Goal: Use online tool/utility: Utilize a website feature to perform a specific function

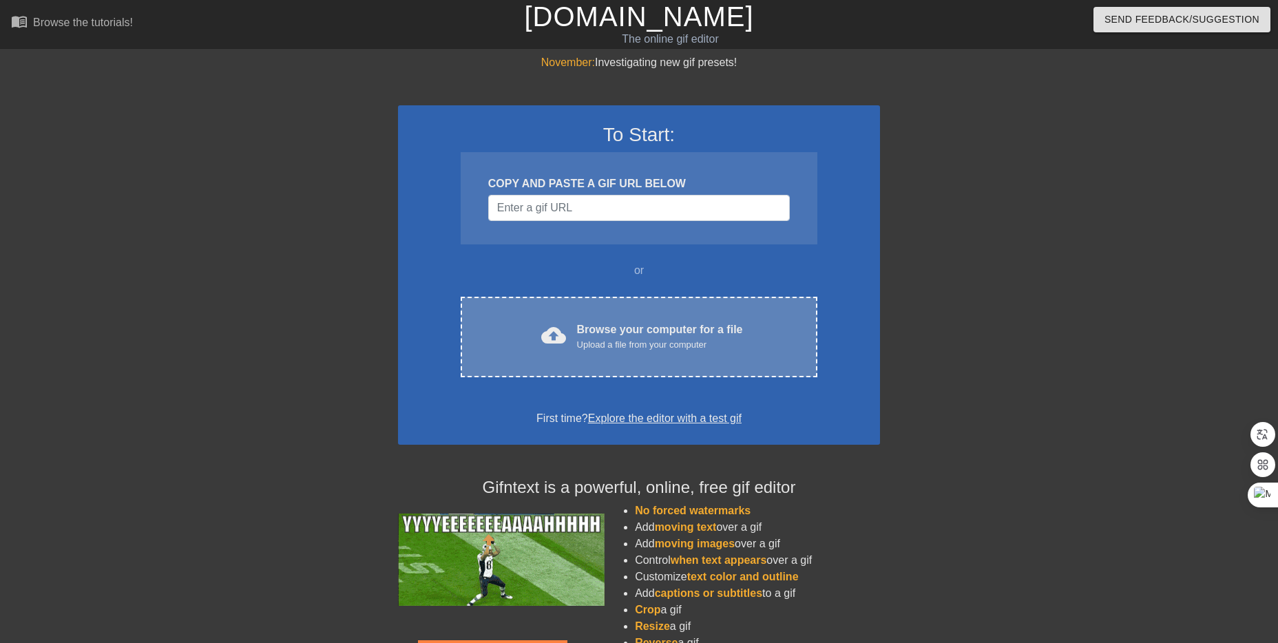
click at [546, 341] on span "cloud_upload" at bounding box center [553, 335] width 25 height 25
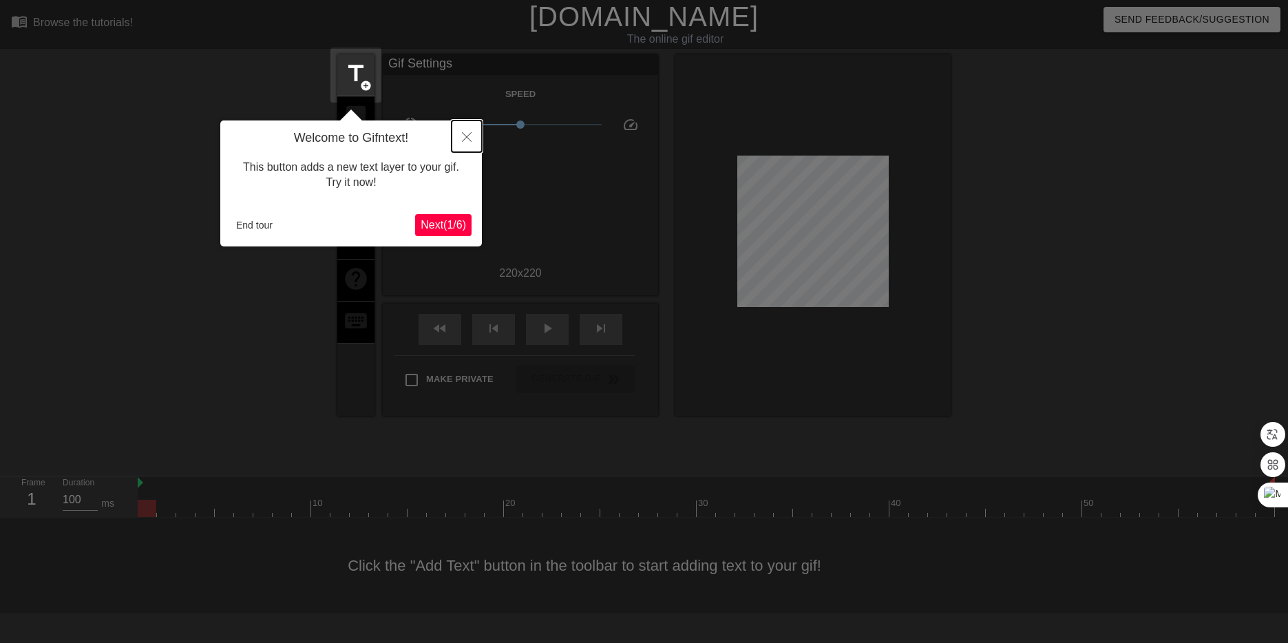
click at [472, 140] on button "Close" at bounding box center [467, 136] width 30 height 32
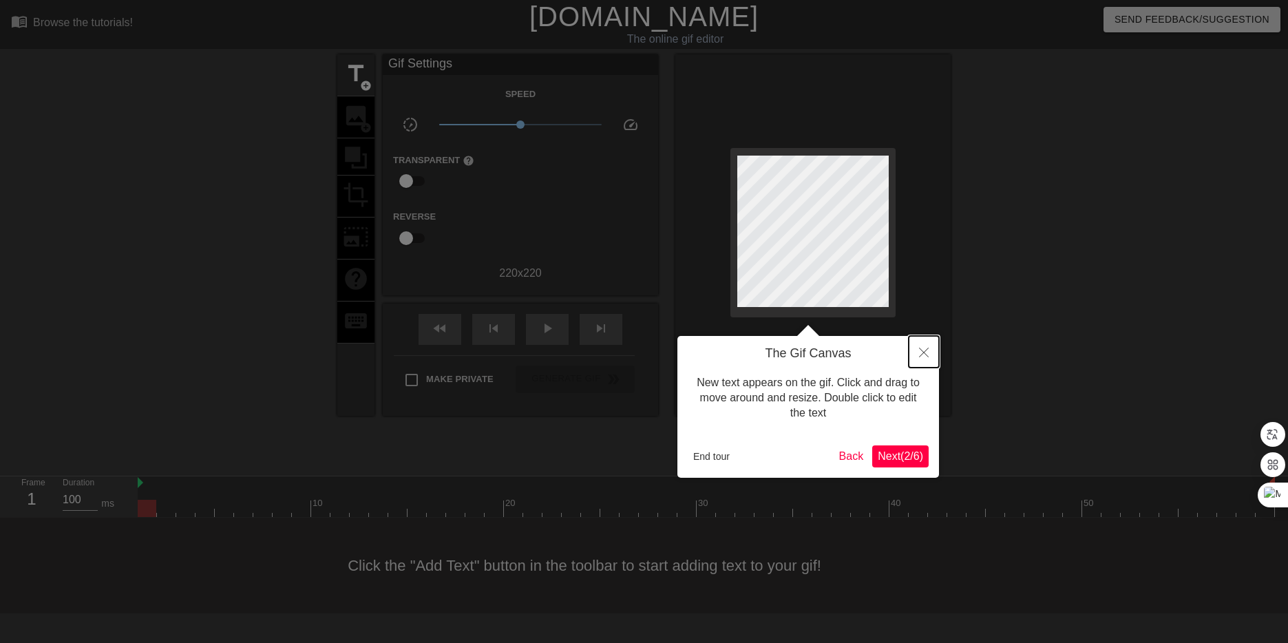
click at [927, 348] on icon "Close" at bounding box center [924, 353] width 10 height 10
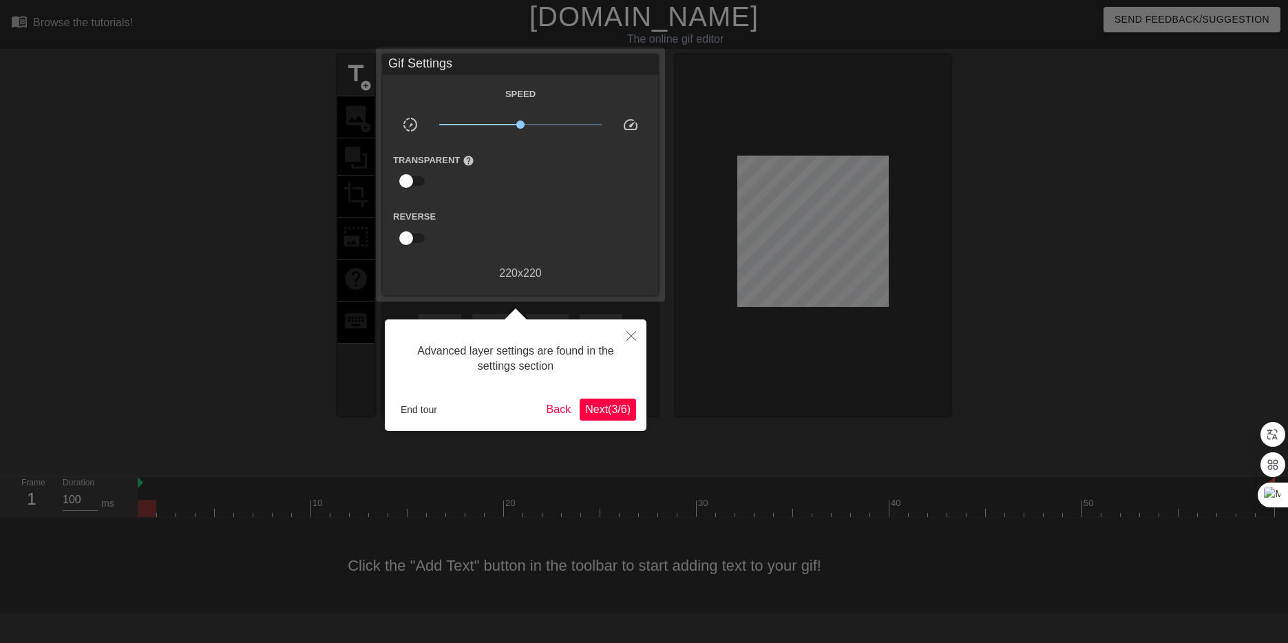
click at [619, 406] on button "Next ( 3 / 6 )" at bounding box center [608, 410] width 56 height 22
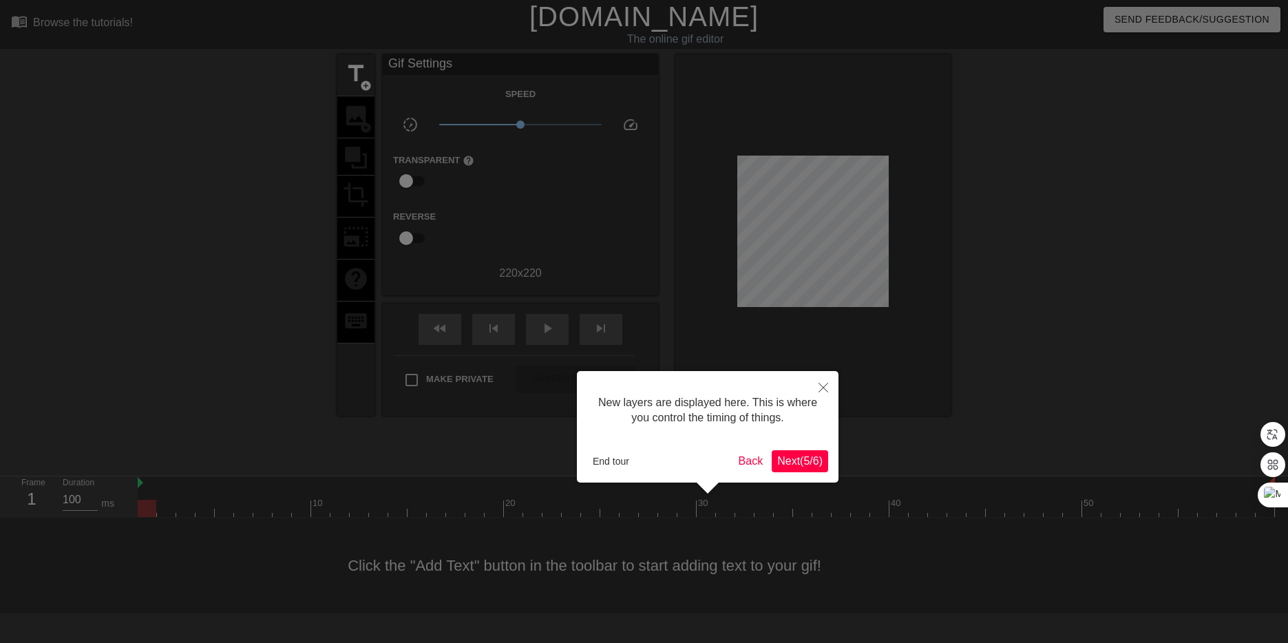
scroll to position [12, 0]
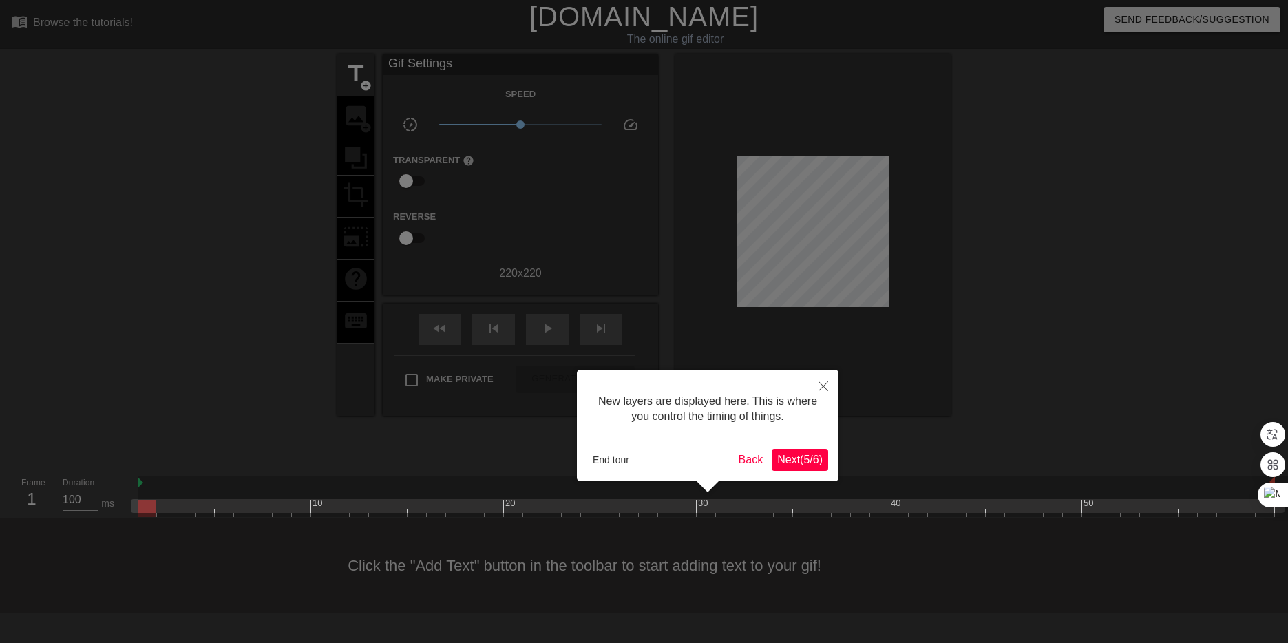
click at [785, 445] on div "New layers are displayed here. This is where you control the timing of things. …" at bounding box center [708, 426] width 262 height 112
drag, startPoint x: 793, startPoint y: 455, endPoint x: 793, endPoint y: 463, distance: 7.6
click at [793, 456] on span "Next ( 5 / 6 )" at bounding box center [799, 460] width 45 height 12
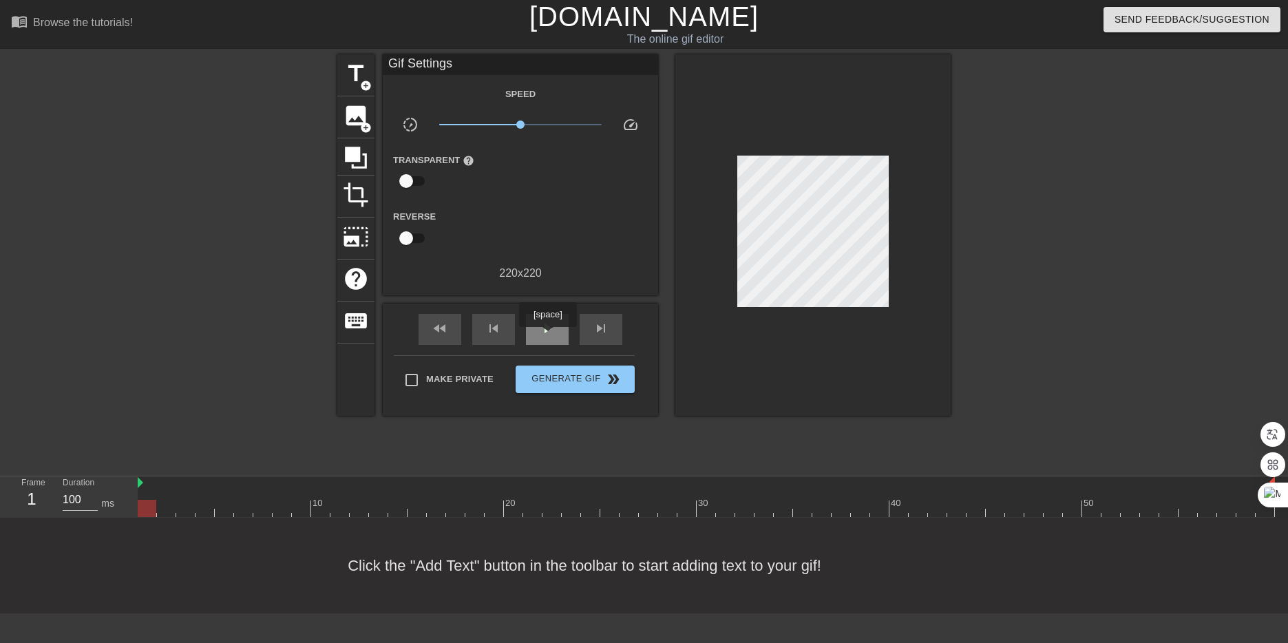
click at [547, 337] on div "play_arrow" at bounding box center [547, 329] width 43 height 31
click at [367, 74] on span "title" at bounding box center [356, 74] width 26 height 26
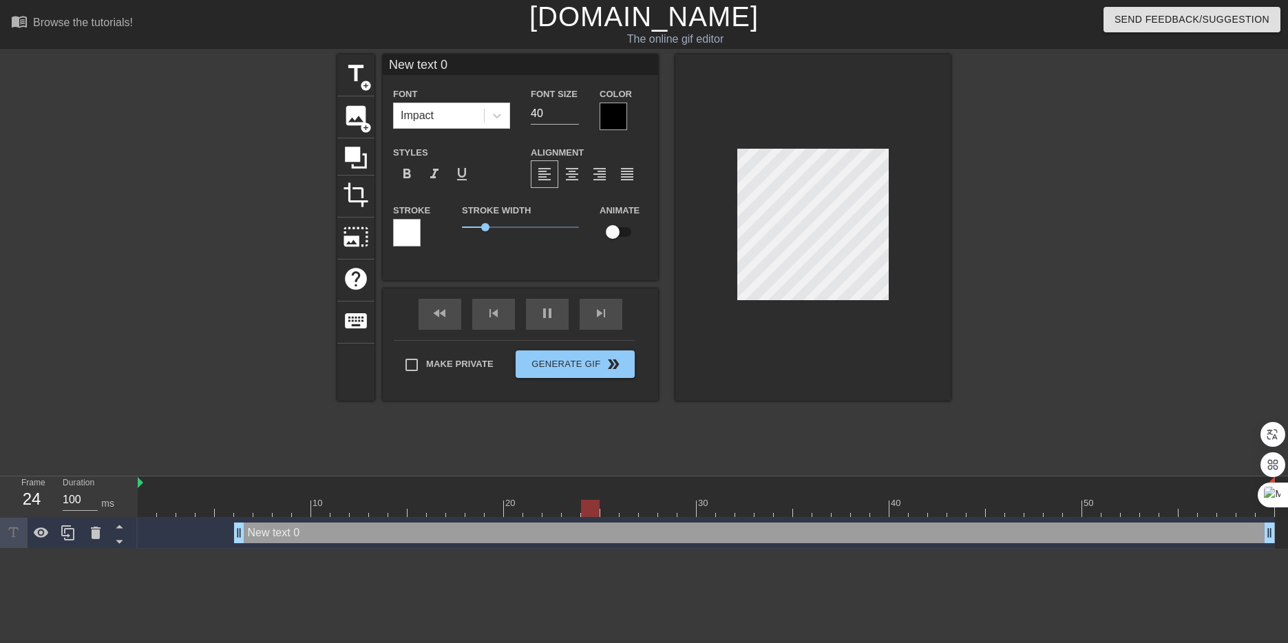
scroll to position [2, 2]
type input "ㅁ"
type textarea "ㅁ"
type input "마"
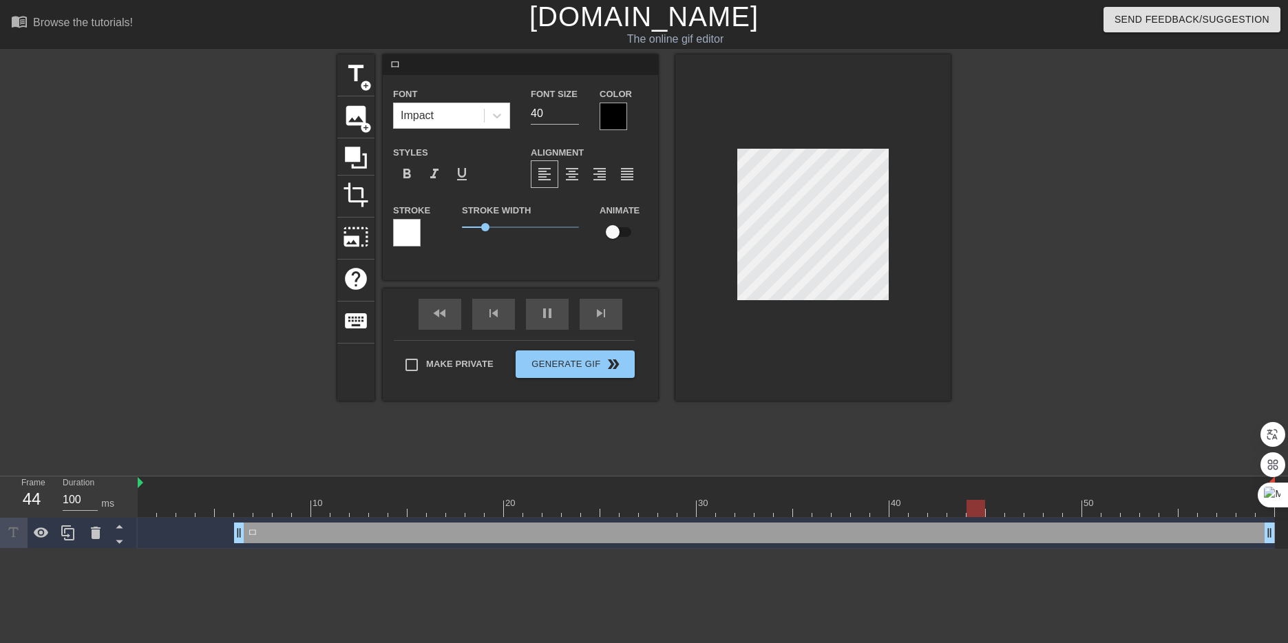
type textarea "마"
type input "맞"
type textarea "맞"
type input "마지"
type textarea "마지"
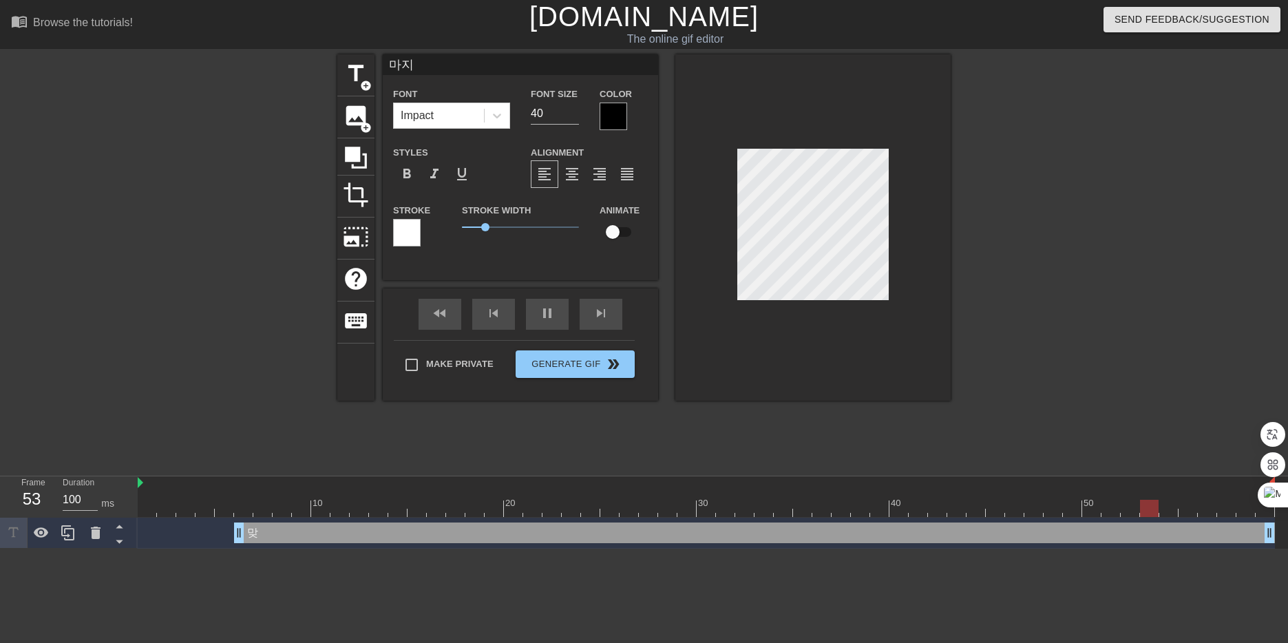
type input "마짐"
type textarea "마짐"
type input "마지마"
type textarea "마지마"
type input "마지막"
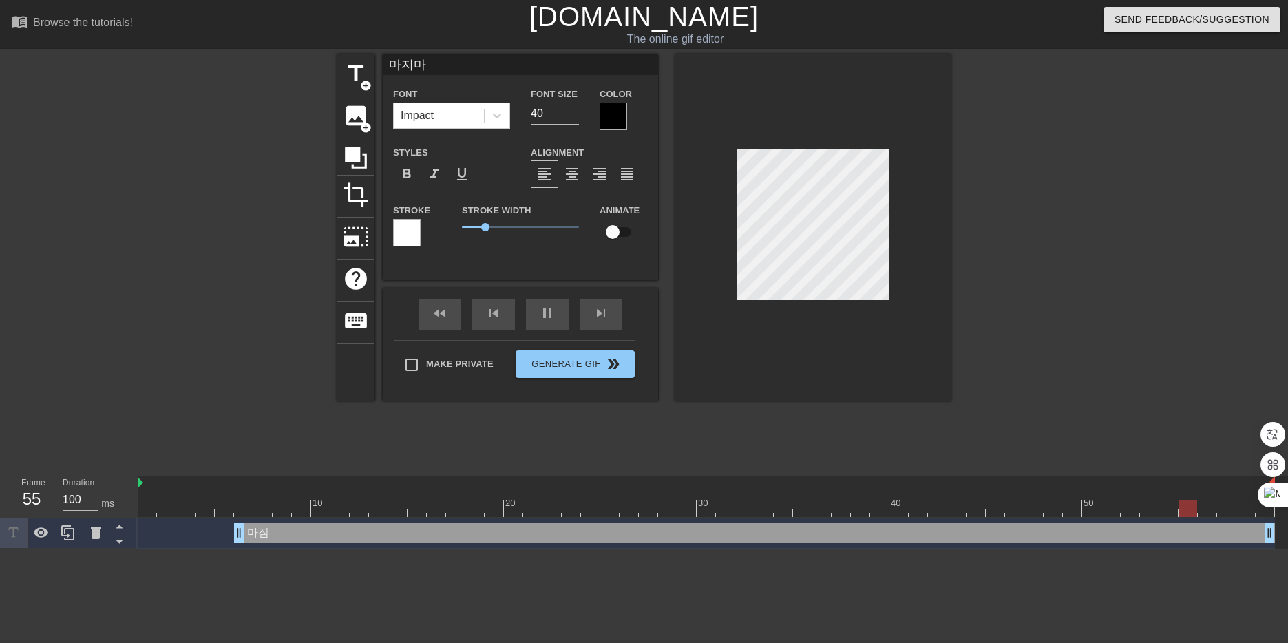
type textarea "마지막"
type input "마지막"
type textarea "마지막"
type input "마지막 ㅅ"
type textarea "마지막 ㅅ"
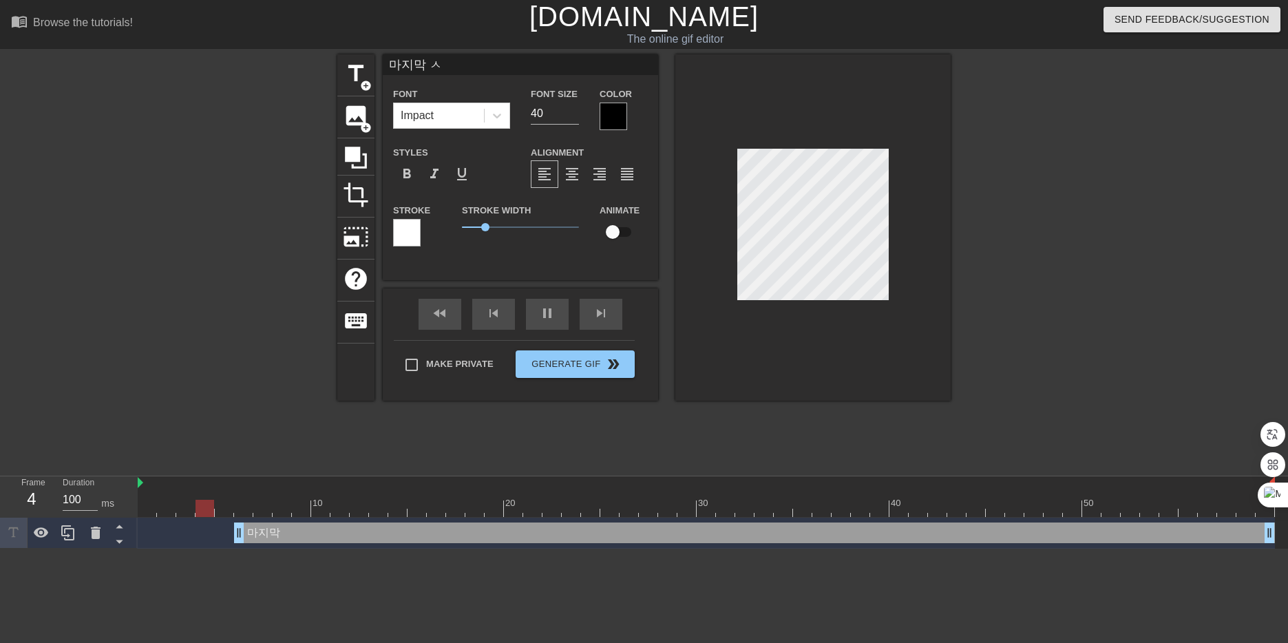
scroll to position [2, 3]
type input "마지막 시"
type textarea "마지막 시"
type input "마지막 싣"
type textarea "마지막 싣"
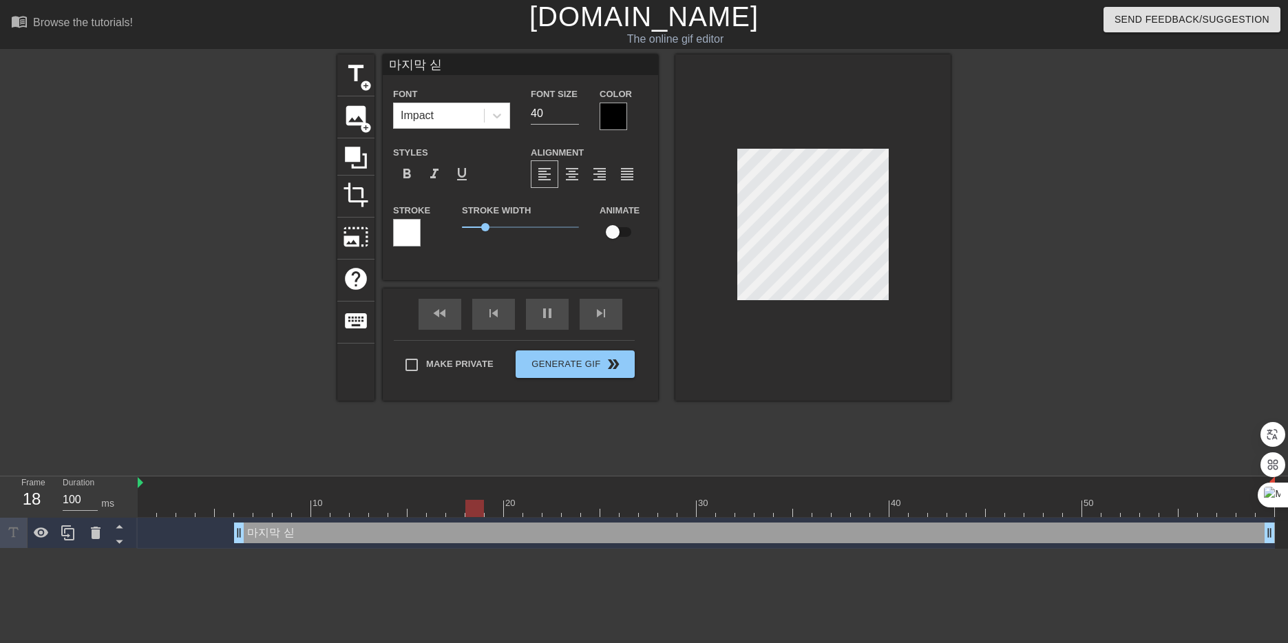
type input "마지막 시드"
type textarea "마지막 시드"
type input "마지막 시등"
type textarea "마지막 시등"
type input "마지막 시드에"
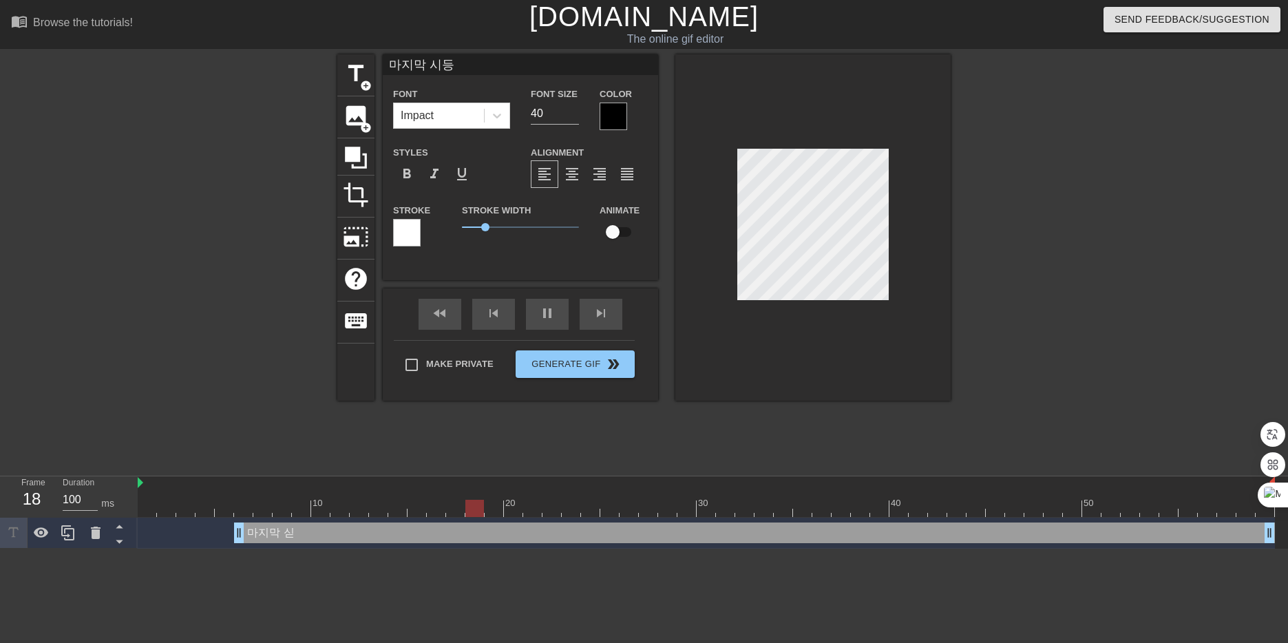
type textarea "마지막 시드에"
type input "마지막 시드엥"
type textarea "마지막 시드엥"
type input "마지막 시드에요"
type textarea "마지막 시드에요"
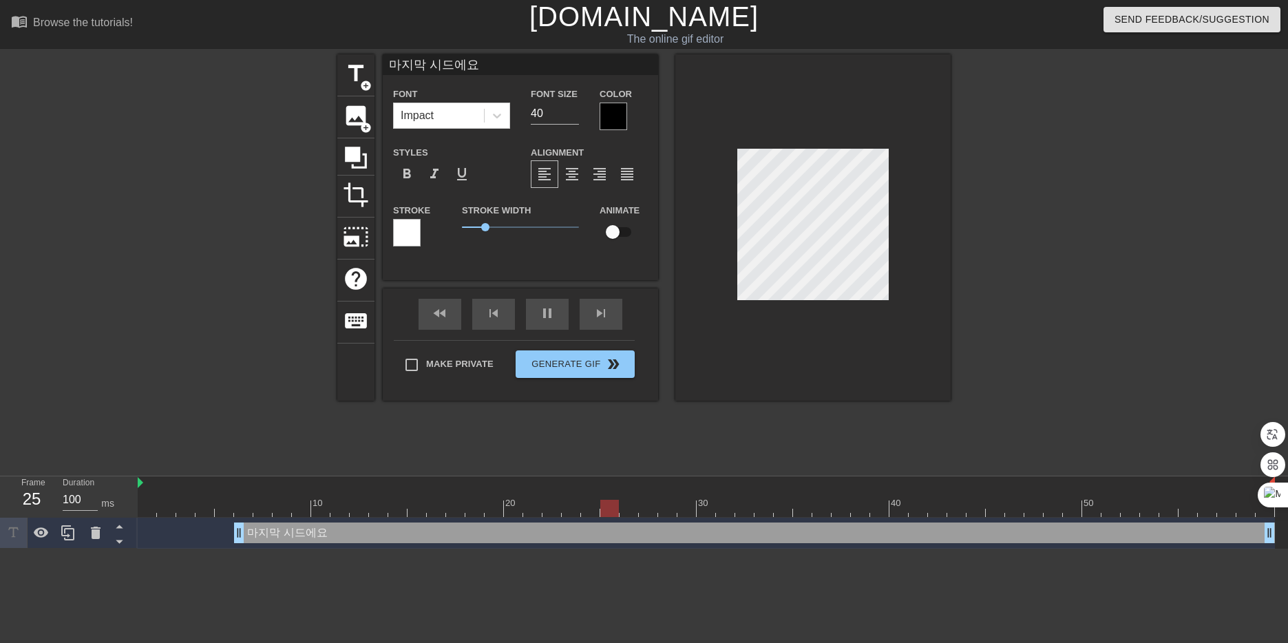
type input "마지막 시드에요"
type textarea "마지막 시드에요"
type input "마지막 시드에요 ㅠ"
type textarea "마지막 시드에요 ㅠ"
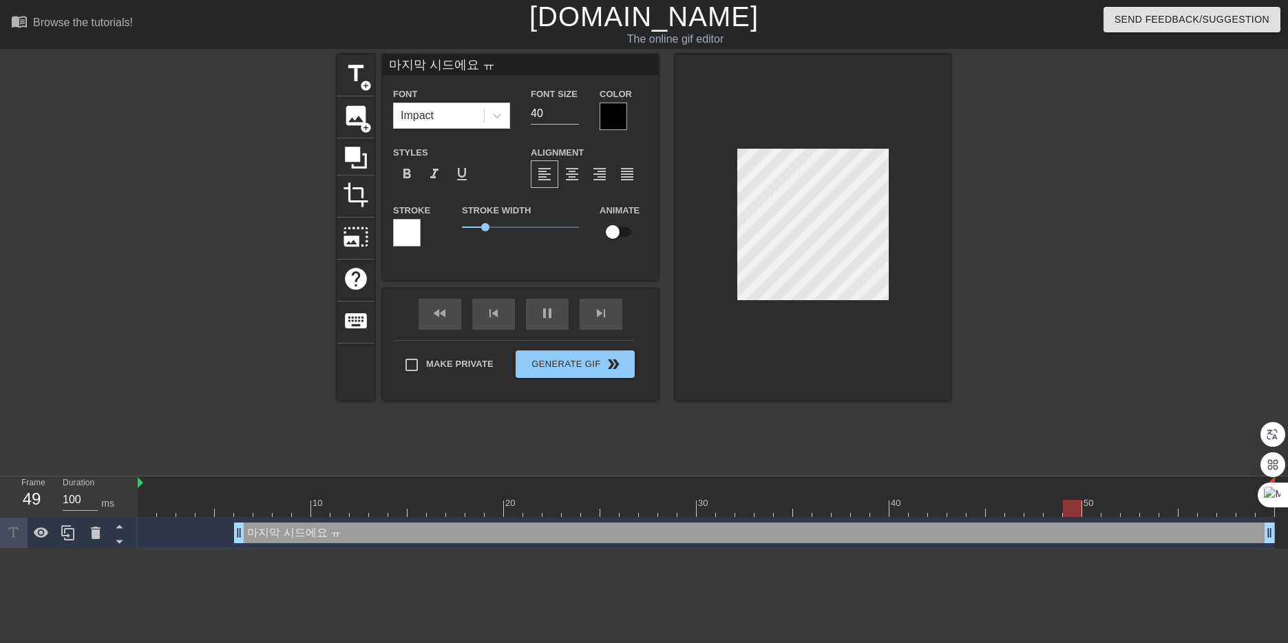
type input "마지막 시드에요 ㅠㅠ"
type textarea "마지막 시드에요 ㅠㅠ"
drag, startPoint x: 556, startPoint y: 114, endPoint x: 441, endPoint y: 114, distance: 115.7
click at [441, 114] on div "Font Impact Font Size 40 Color" at bounding box center [520, 107] width 275 height 45
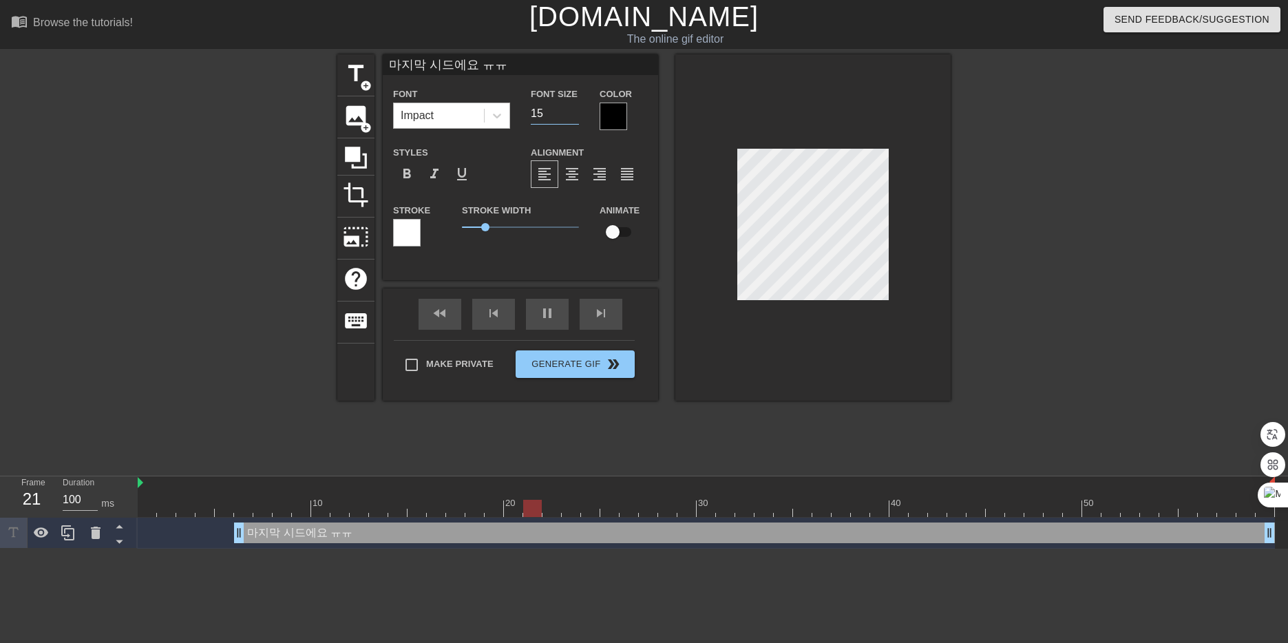
type input "15"
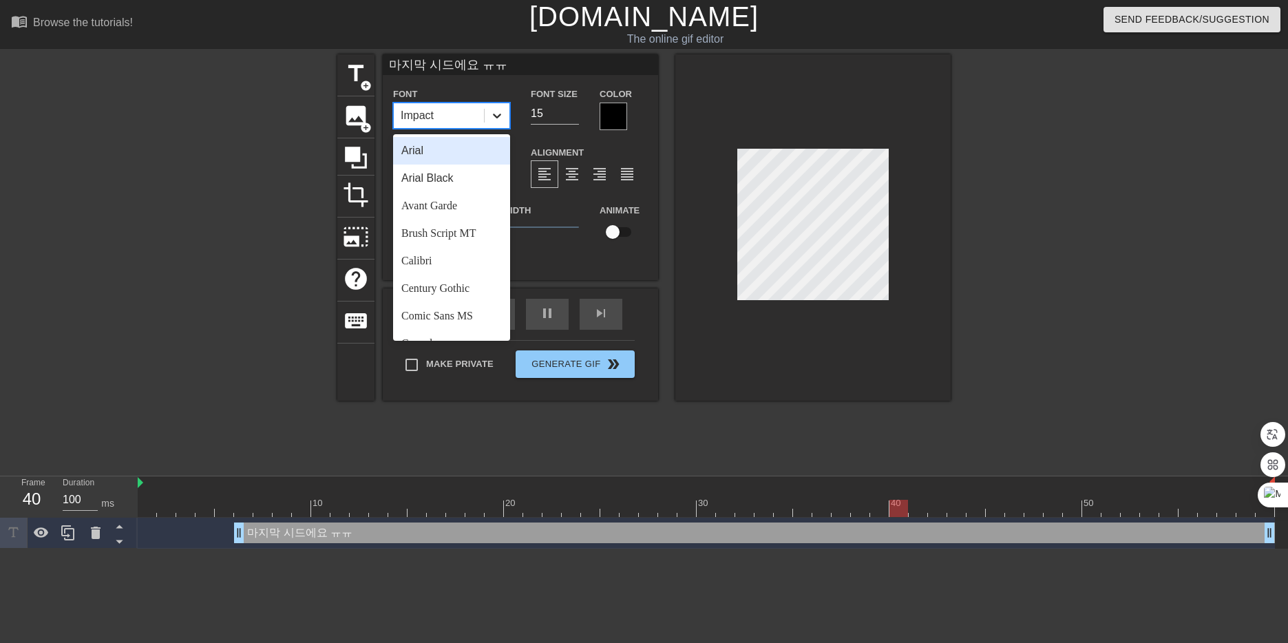
click at [497, 114] on icon at bounding box center [497, 116] width 14 height 14
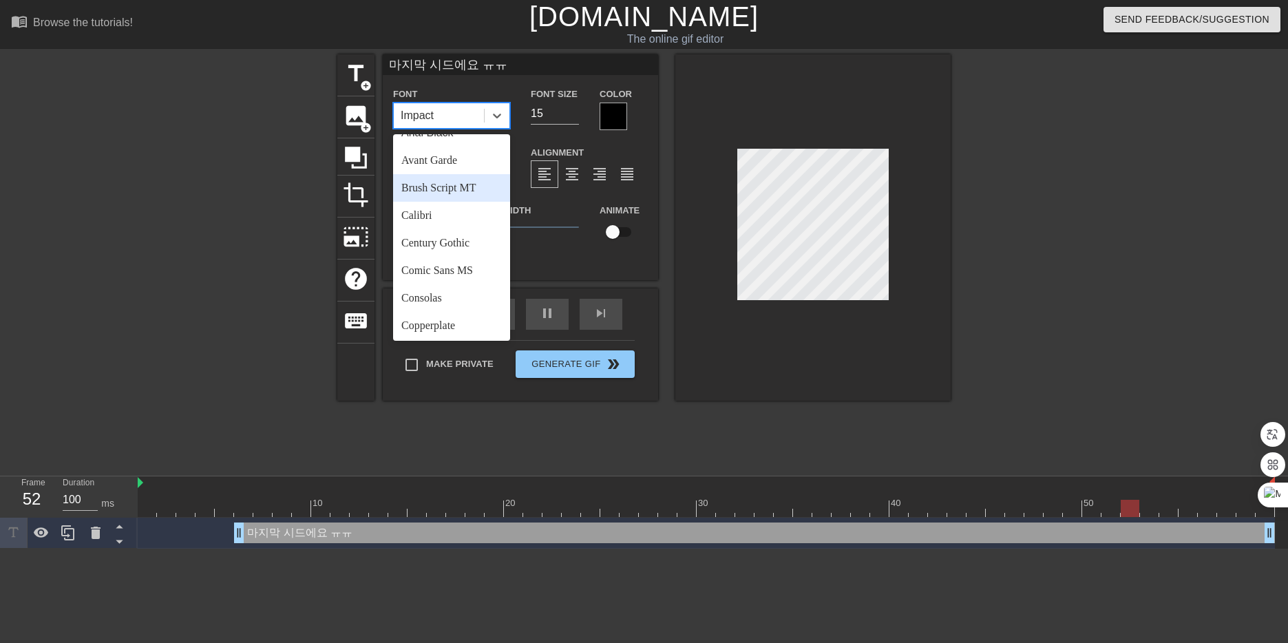
scroll to position [69, 0]
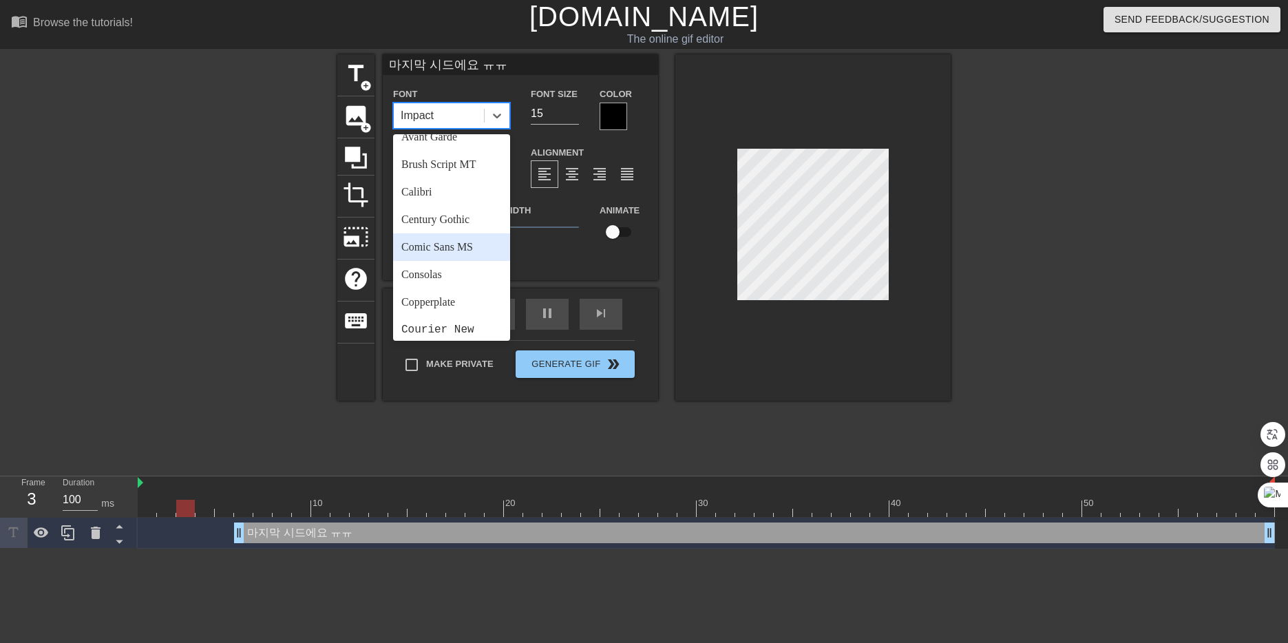
click at [438, 249] on div "Comic Sans MS" at bounding box center [451, 247] width 117 height 28
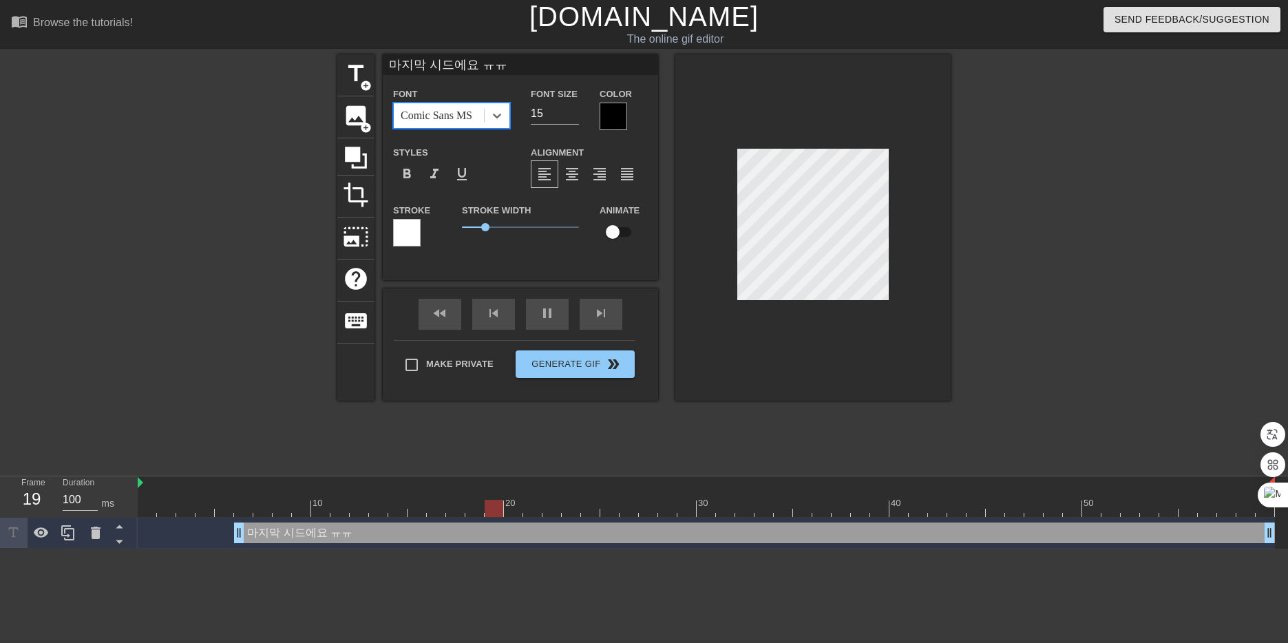
click at [414, 232] on div at bounding box center [407, 233] width 28 height 28
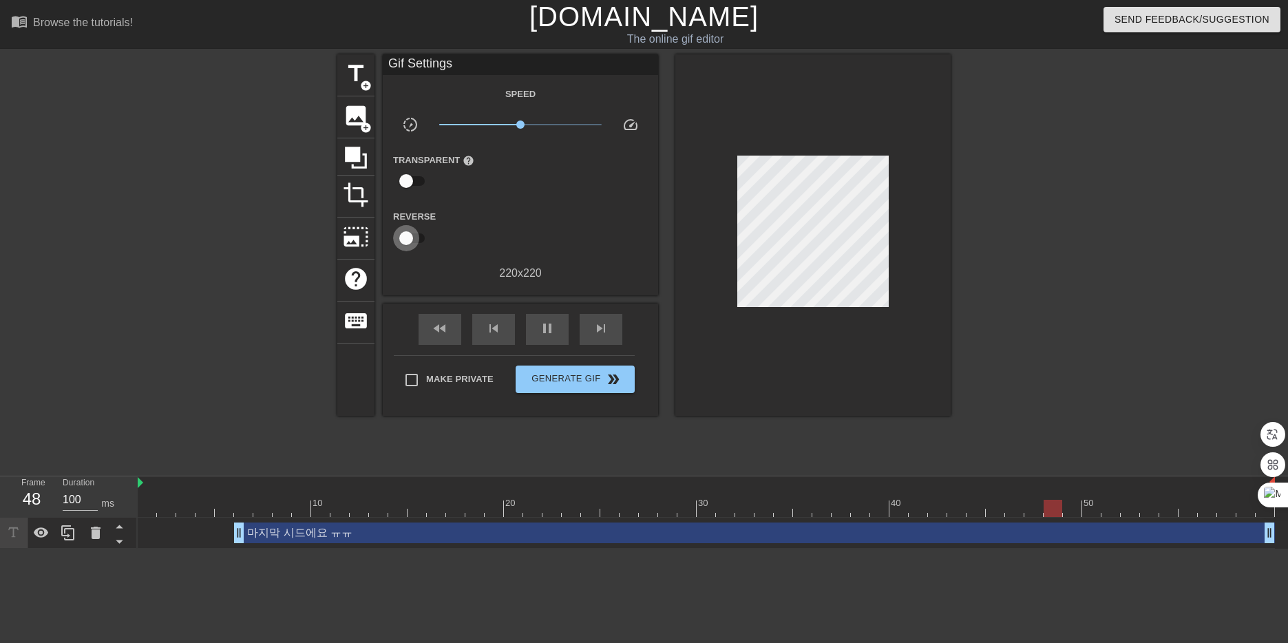
click at [418, 235] on input "checkbox" at bounding box center [406, 238] width 78 height 26
click at [406, 236] on input "checkbox" at bounding box center [419, 238] width 78 height 26
checkbox input "false"
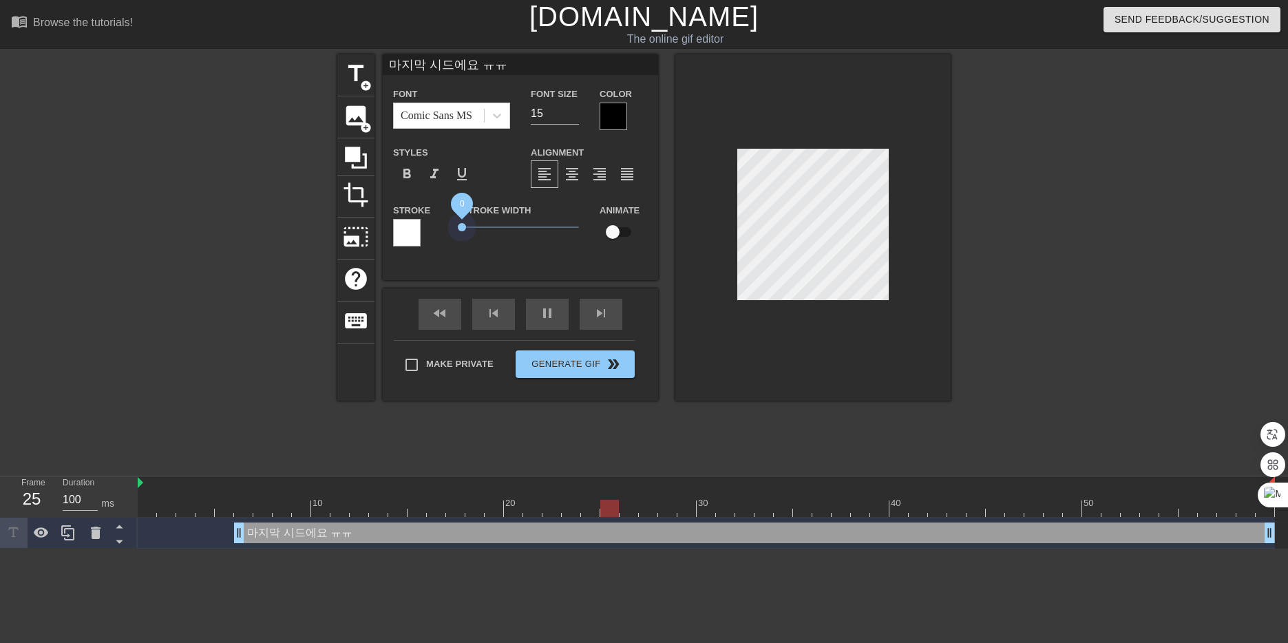
drag, startPoint x: 481, startPoint y: 223, endPoint x: 436, endPoint y: 224, distance: 45.4
click at [436, 224] on div "Stroke Stroke Width 0 Animate" at bounding box center [520, 230] width 275 height 57
click at [406, 169] on span "format_bold" at bounding box center [407, 174] width 17 height 17
click at [622, 112] on div at bounding box center [614, 117] width 28 height 28
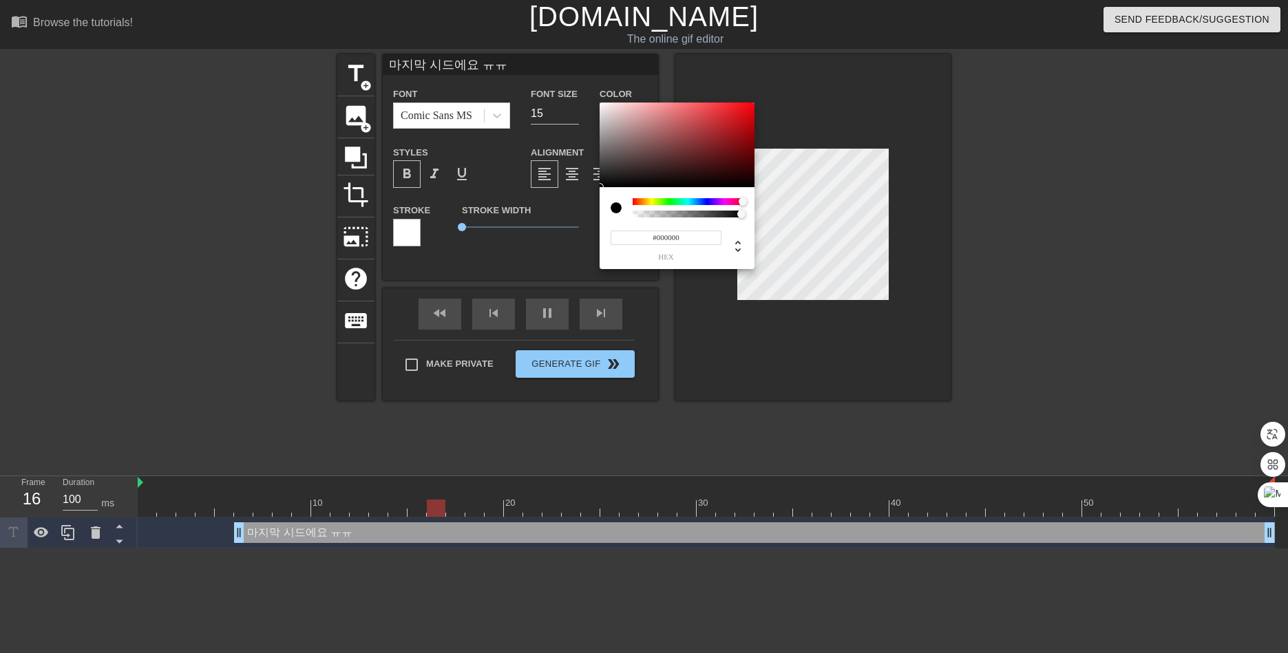
click at [744, 202] on div at bounding box center [688, 201] width 111 height 7
click at [744, 107] on div at bounding box center [677, 145] width 155 height 85
type input "#F0060A"
click at [751, 107] on div at bounding box center [750, 107] width 8 height 8
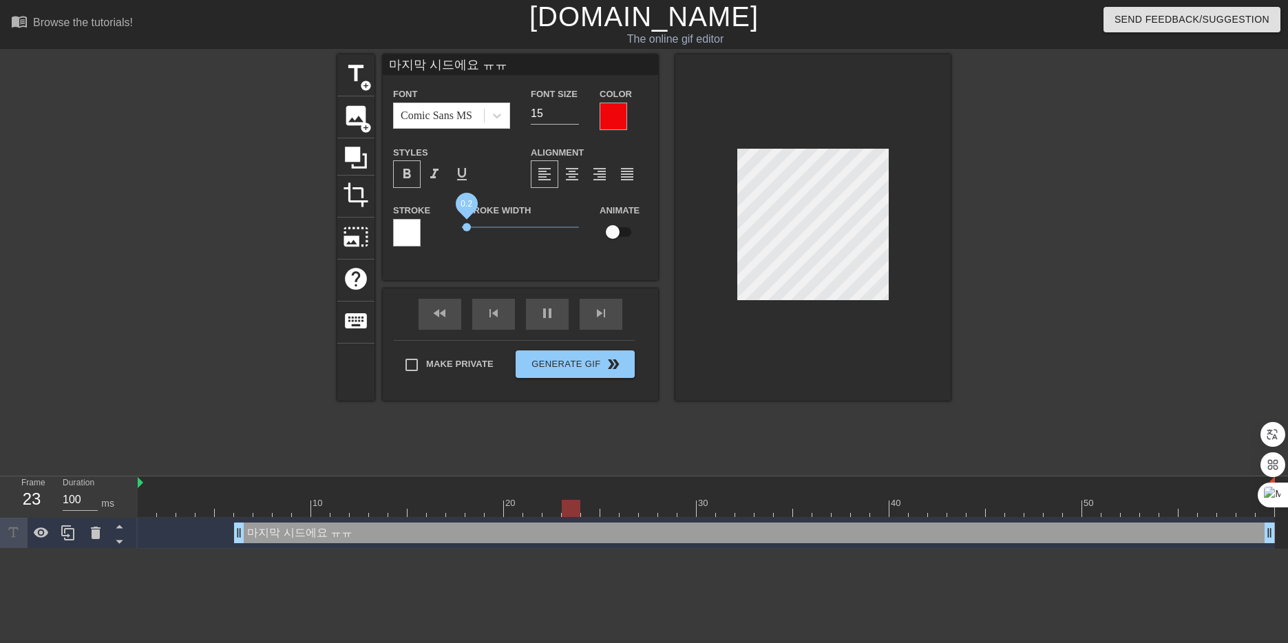
click at [467, 224] on span "0.2" at bounding box center [467, 227] width 8 height 8
click at [481, 271] on div "마지막 시드에요 ㅠㅠ Font Comic Sans MS Font Size 15 Color Styles format_bold format_ita…" at bounding box center [520, 167] width 275 height 226
click at [751, 105] on div at bounding box center [812, 227] width 275 height 346
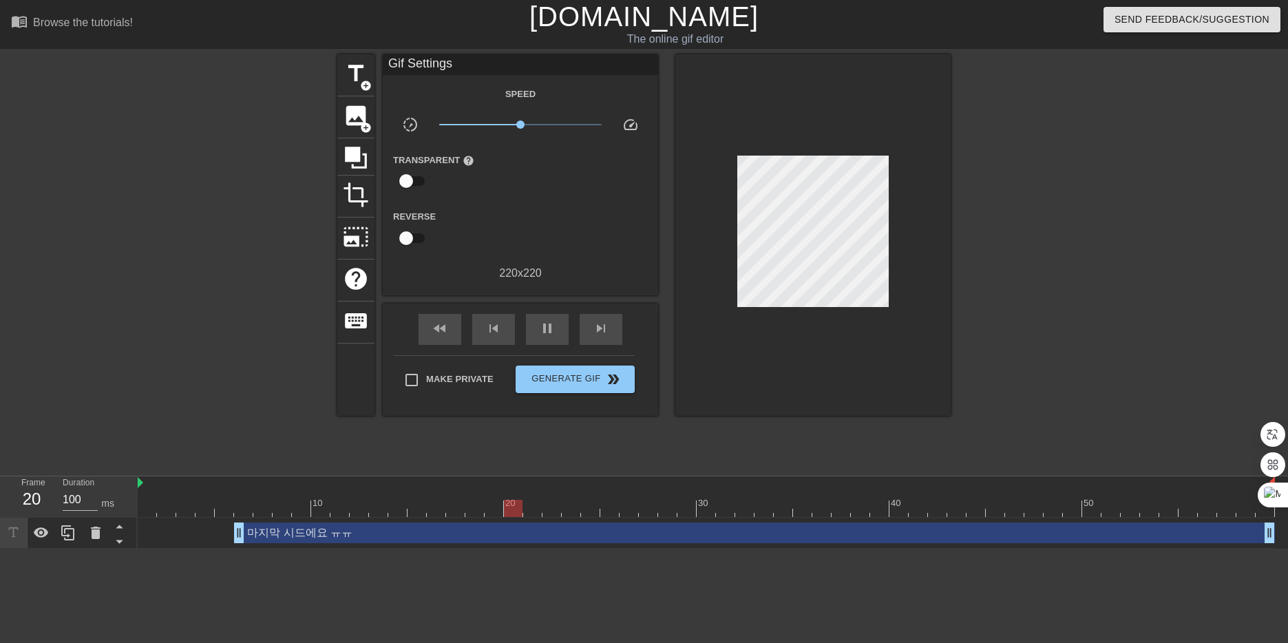
click at [419, 525] on div "마지막 시드에요 ㅠㅠ drag_handle drag_handle" at bounding box center [754, 533] width 1041 height 21
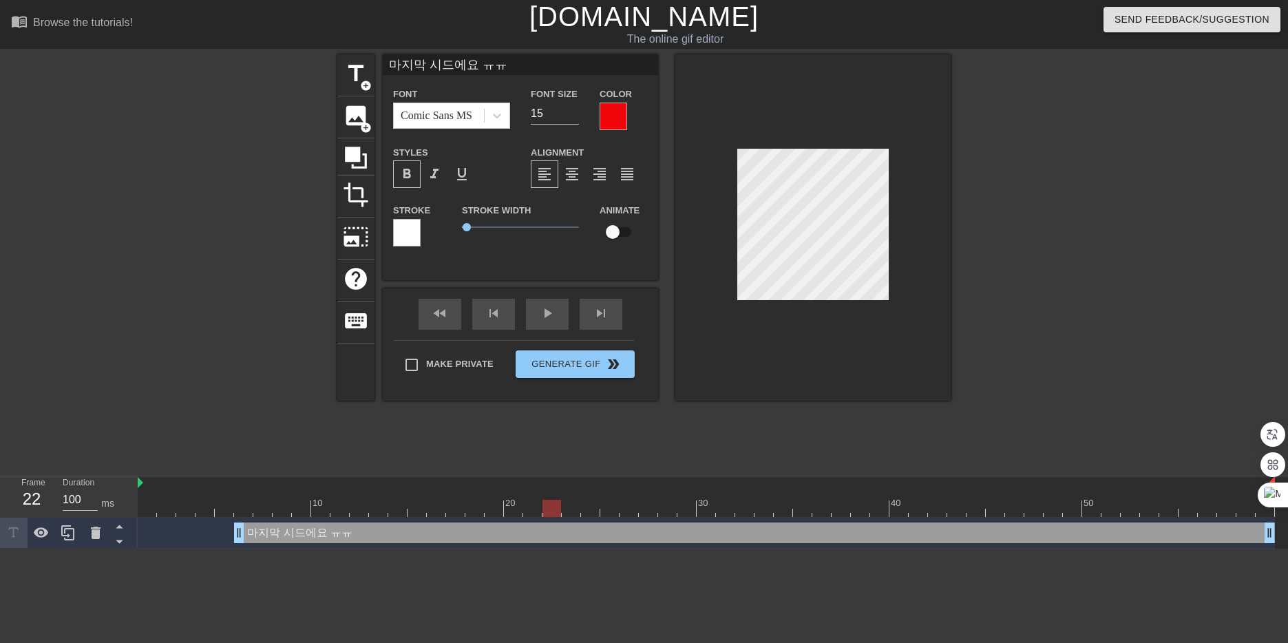
drag, startPoint x: 922, startPoint y: 514, endPoint x: 552, endPoint y: 512, distance: 370.4
click at [552, 512] on div at bounding box center [706, 508] width 1137 height 17
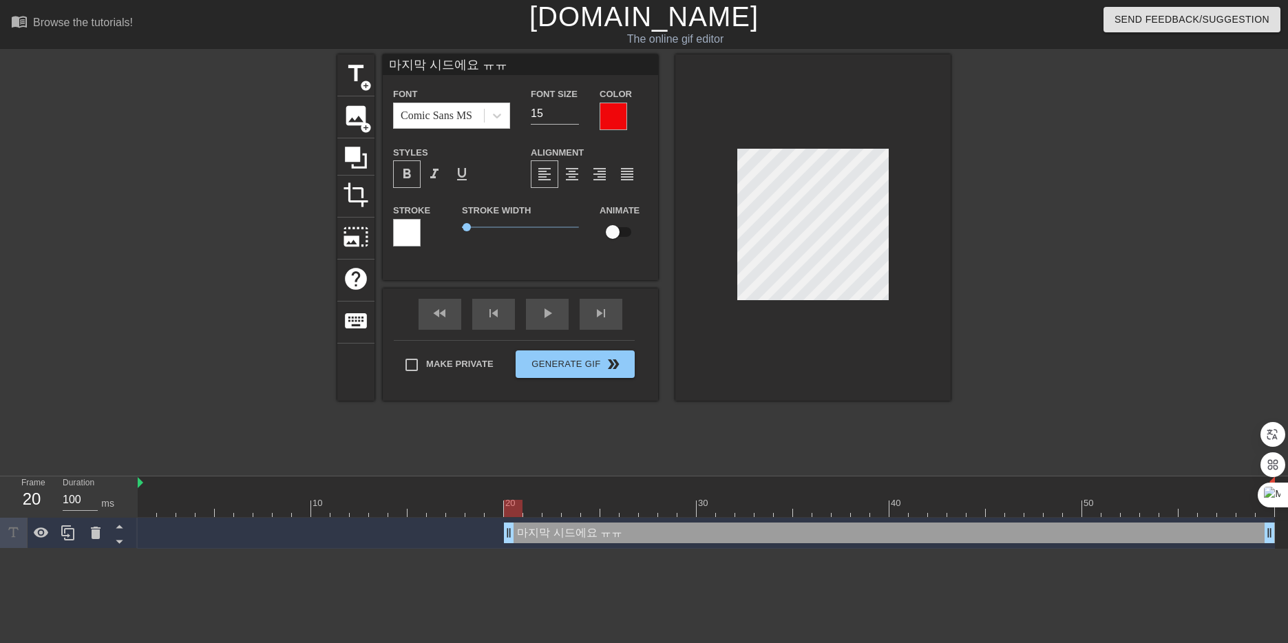
drag, startPoint x: 235, startPoint y: 540, endPoint x: 501, endPoint y: 536, distance: 265.1
click at [501, 536] on div "마지막 시드에요 ㅠㅠ drag_handle drag_handle" at bounding box center [706, 533] width 1137 height 21
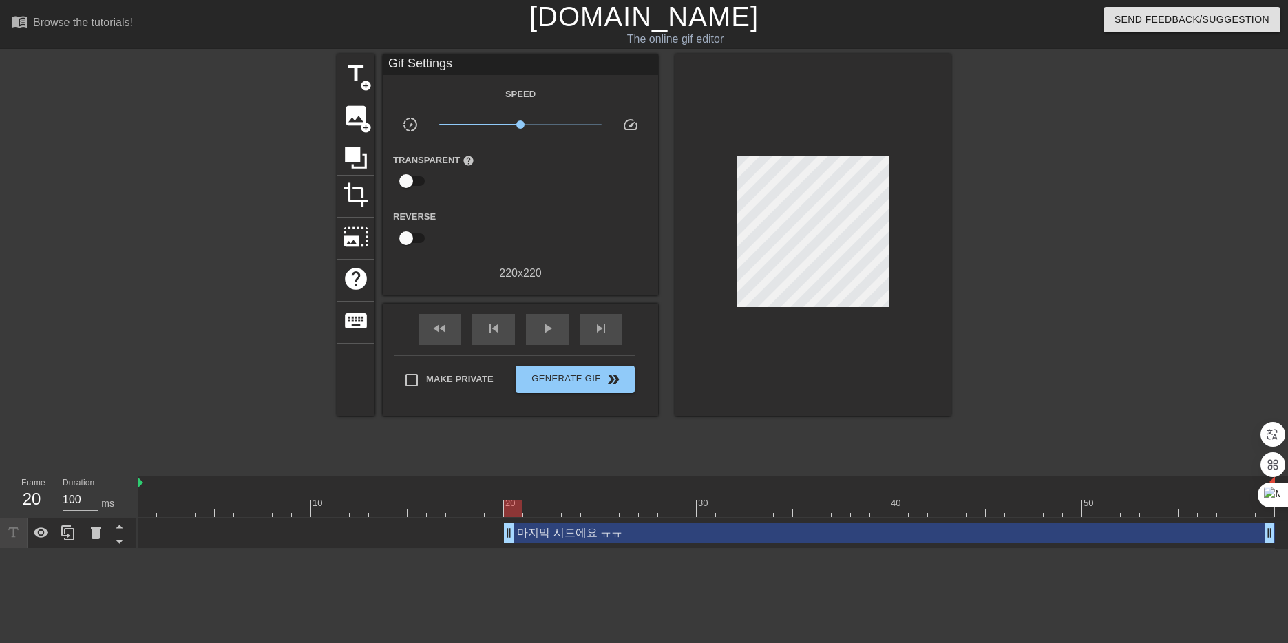
click at [378, 465] on div "title add_circle image add_circle crop photo_size_select_large help keyboard Gi…" at bounding box center [643, 260] width 613 height 413
click at [539, 327] on span "play_arrow" at bounding box center [547, 328] width 17 height 17
drag, startPoint x: 326, startPoint y: 495, endPoint x: 198, endPoint y: 514, distance: 128.8
click at [116, 516] on div "Frame 1 Duration 100 ms 10 20 30 40 50 마지막 시드에요 ㅠㅠ drag_handle drag_handle" at bounding box center [644, 512] width 1288 height 72
click at [541, 322] on span "play_arrow" at bounding box center [547, 328] width 17 height 17
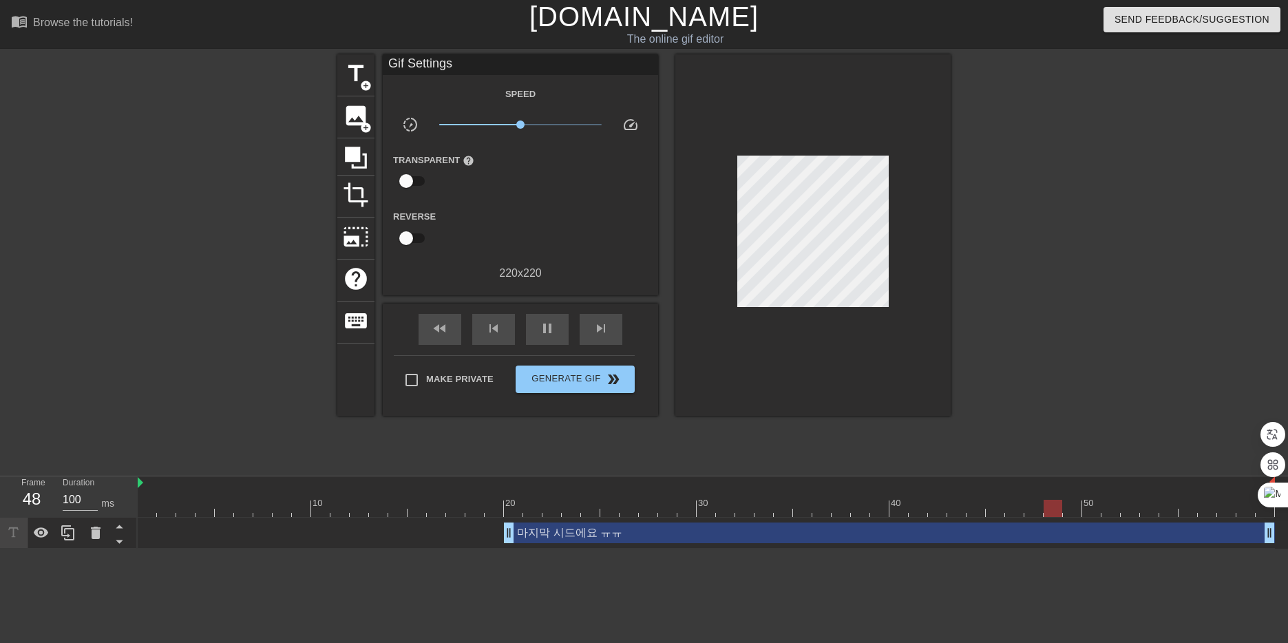
click at [563, 535] on div "마지막 시드에요 ㅠㅠ drag_handle drag_handle" at bounding box center [889, 533] width 771 height 21
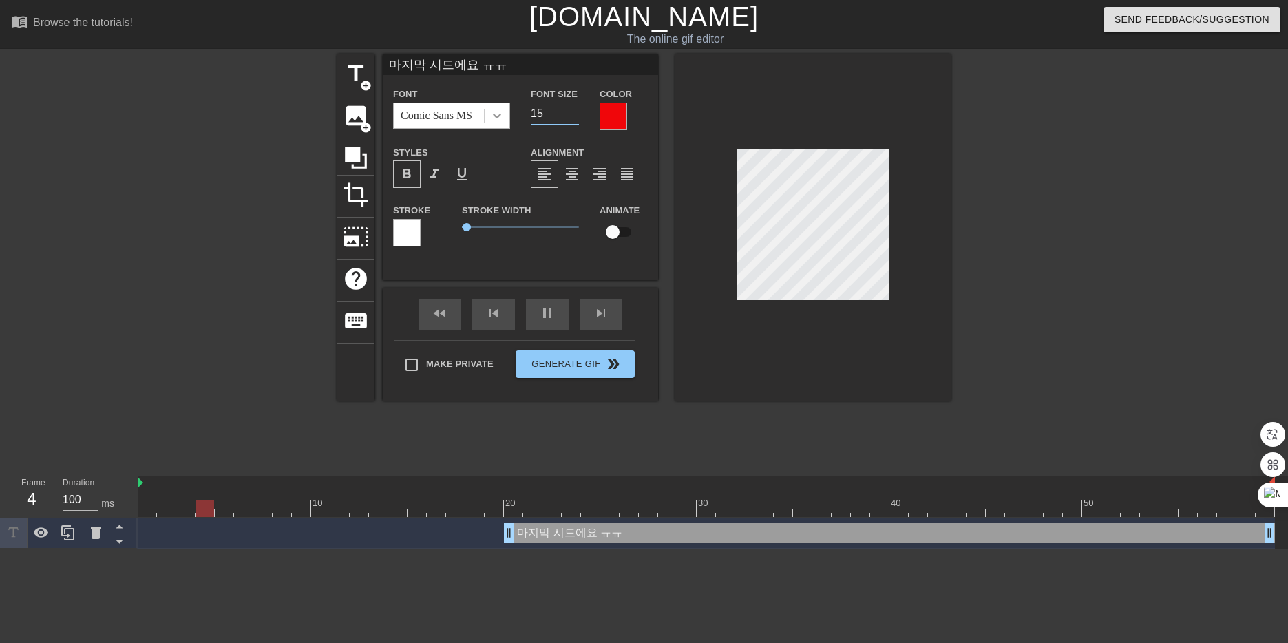
drag, startPoint x: 547, startPoint y: 121, endPoint x: 505, endPoint y: 121, distance: 42.7
click at [505, 121] on div "Font Comic Sans MS Font Size 15 Color" at bounding box center [520, 107] width 275 height 45
click at [555, 107] on input "18" at bounding box center [555, 114] width 48 height 22
type input "18"
click at [614, 140] on div "Font Comic Sans MS Font Size 18 Color Styles format_bold format_italic format_u…" at bounding box center [520, 172] width 255 height 174
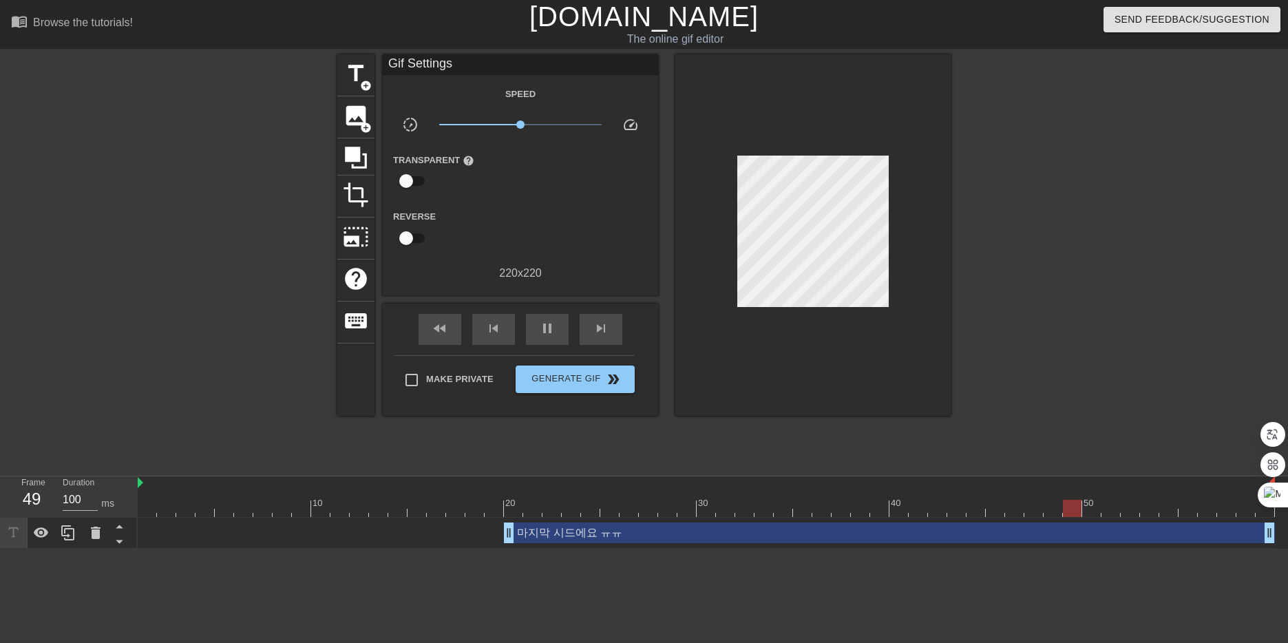
click at [1070, 343] on div at bounding box center [1070, 260] width 207 height 413
drag, startPoint x: 435, startPoint y: 521, endPoint x: 442, endPoint y: 512, distance: 11.3
click at [437, 518] on div "마지막 시드에요 ㅠㅠ drag_handle drag_handle" at bounding box center [706, 533] width 1137 height 31
drag, startPoint x: 442, startPoint y: 510, endPoint x: 147, endPoint y: 510, distance: 294.7
click at [147, 510] on div at bounding box center [706, 508] width 1137 height 17
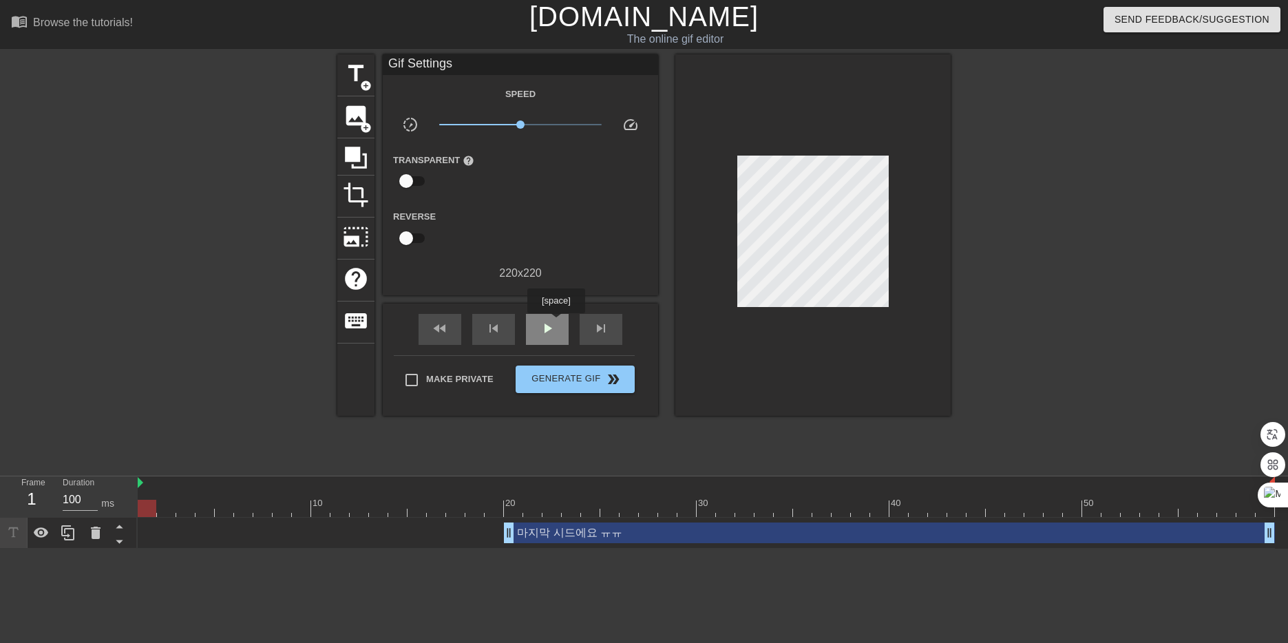
click at [556, 323] on div "play_arrow" at bounding box center [547, 329] width 43 height 31
